Goal: Transaction & Acquisition: Purchase product/service

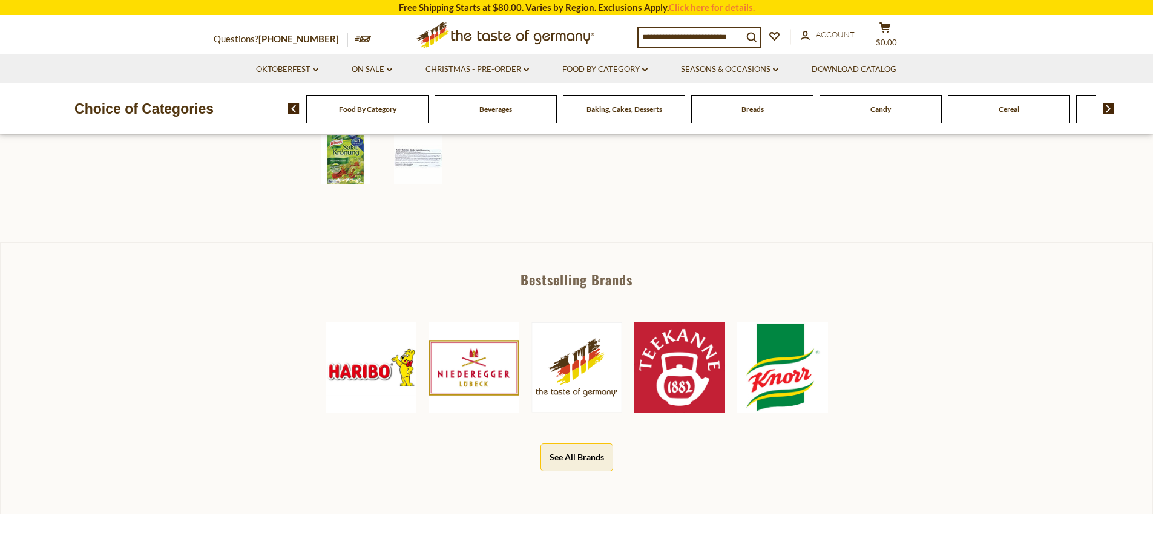
scroll to position [484, 0]
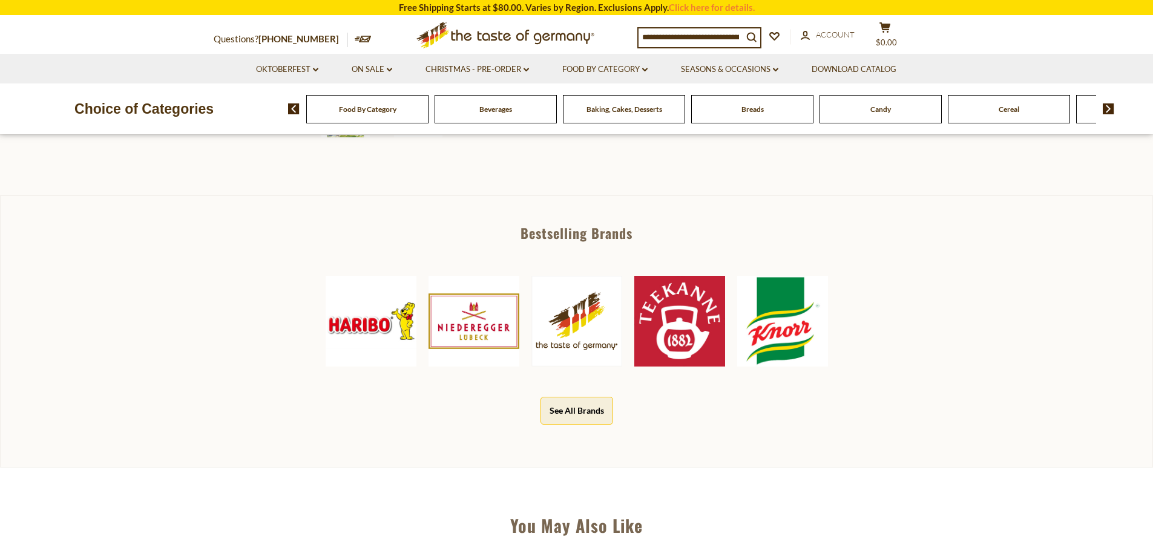
click at [790, 317] on img at bounding box center [782, 321] width 91 height 91
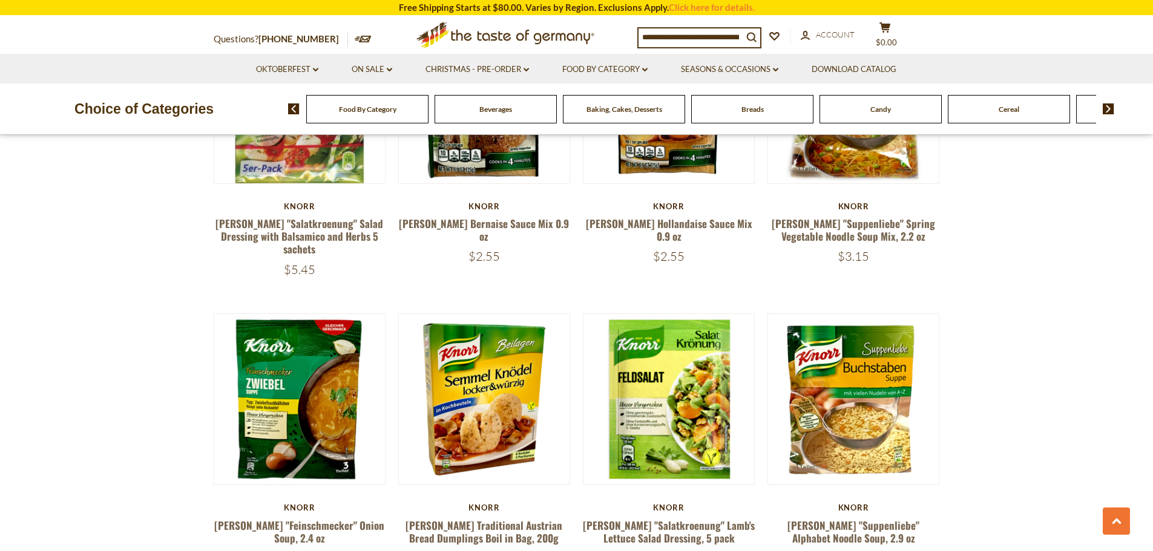
scroll to position [848, 0]
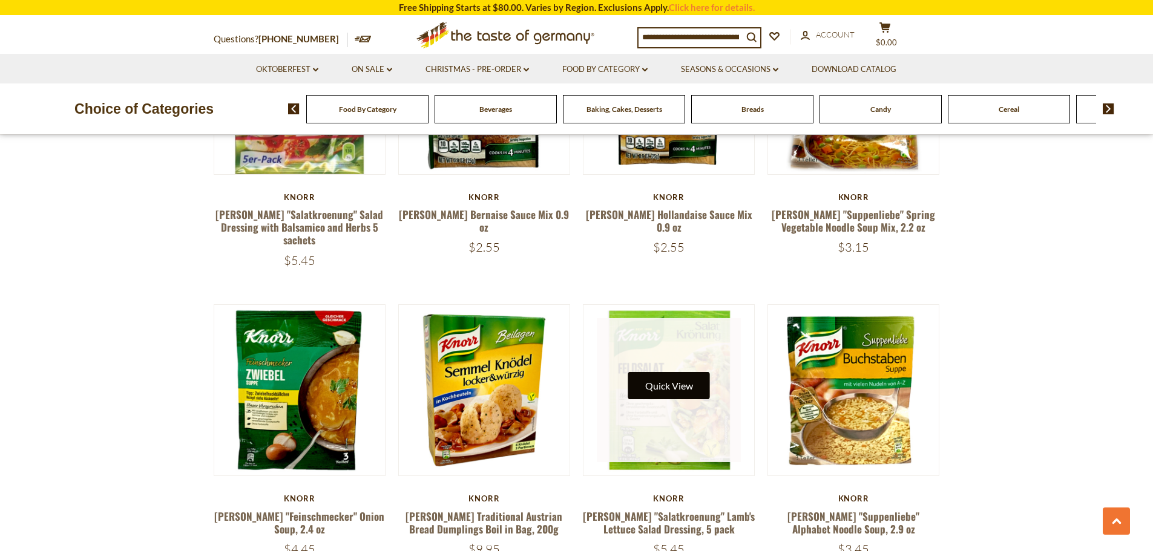
click at [659, 372] on button "Quick View" at bounding box center [669, 385] width 82 height 27
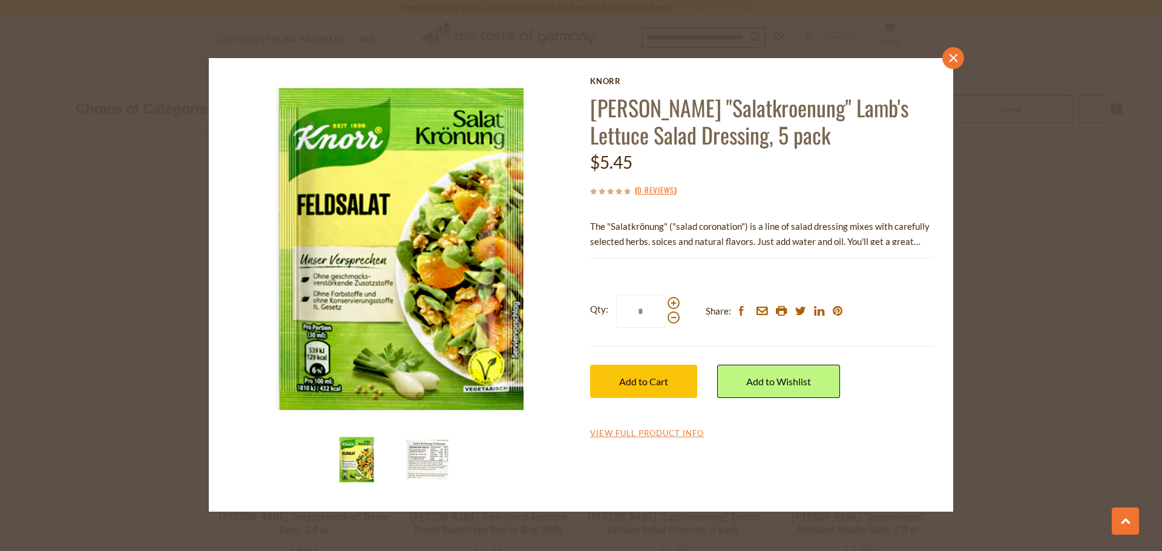
click at [956, 56] on icon at bounding box center [953, 58] width 8 height 8
